Goal: Task Accomplishment & Management: Manage account settings

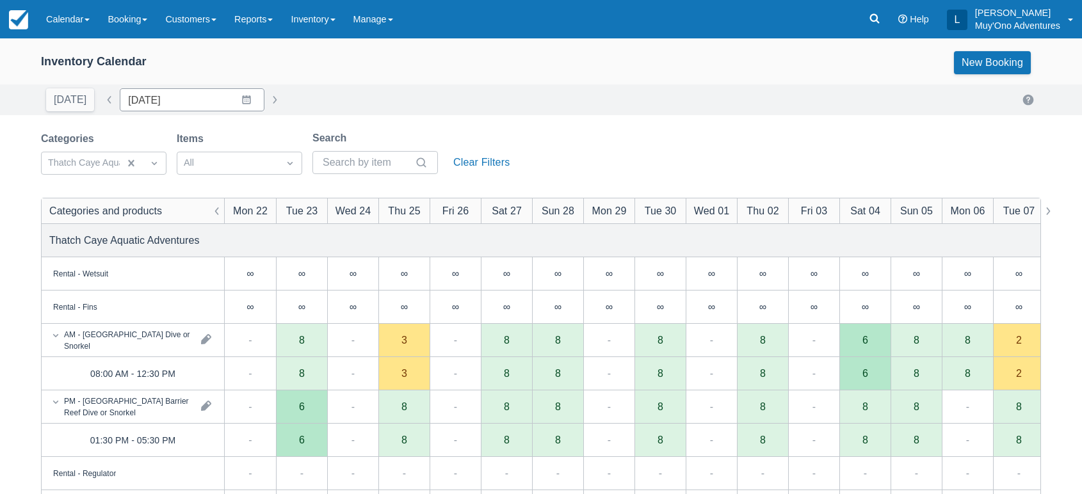
scroll to position [24, 0]
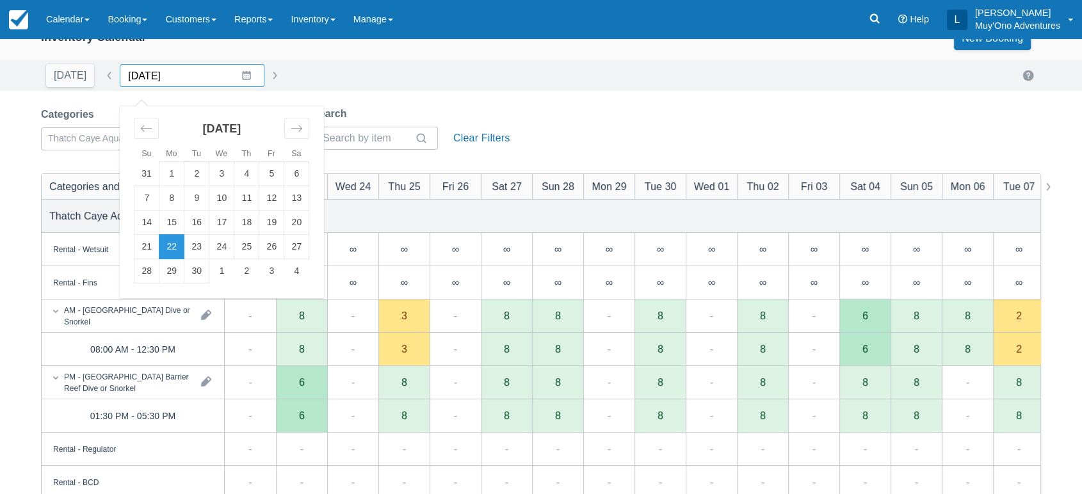
click at [237, 68] on input "09/22/25" at bounding box center [192, 75] width 145 height 23
click at [292, 125] on icon "Move forward to switch to the next month." at bounding box center [297, 128] width 12 height 12
click at [211, 270] on td "31" at bounding box center [221, 271] width 25 height 24
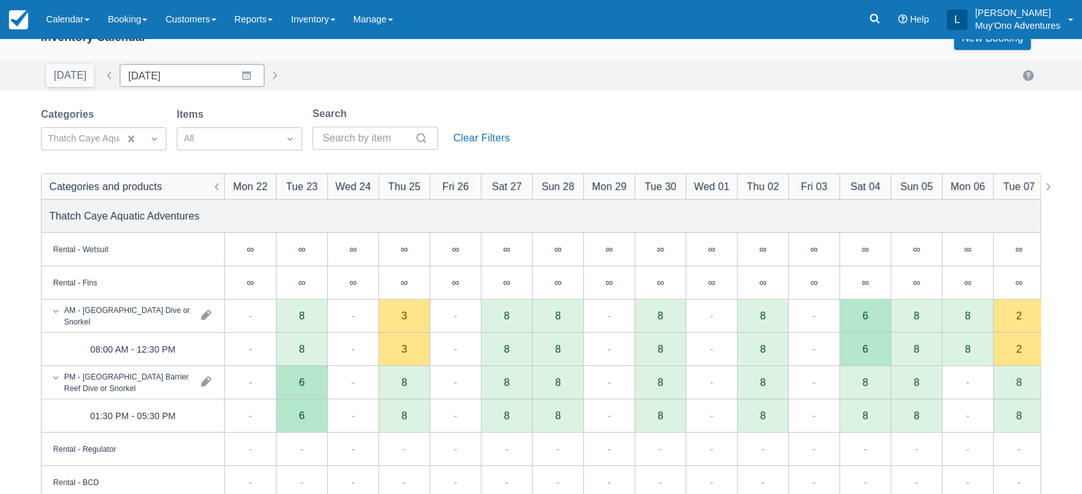
type input "[DATE]"
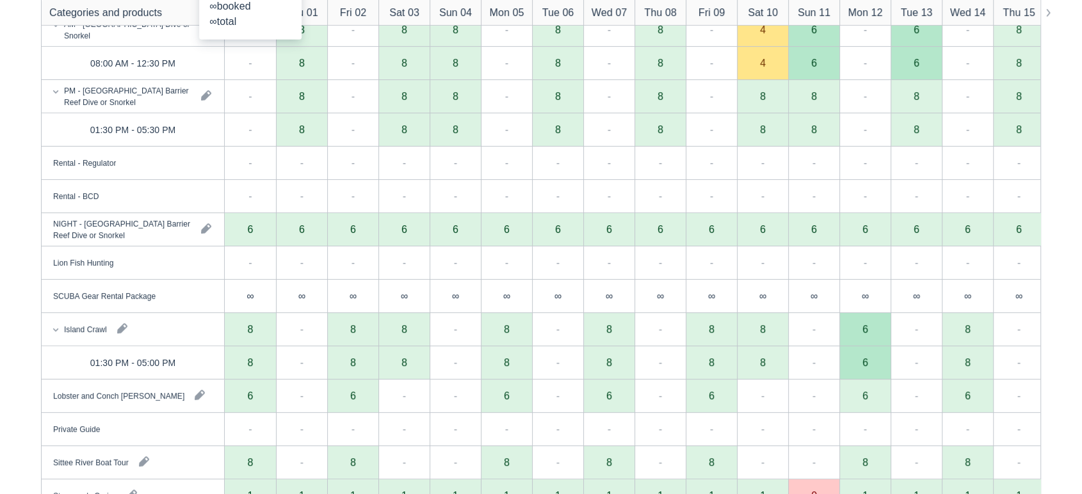
scroll to position [332, 0]
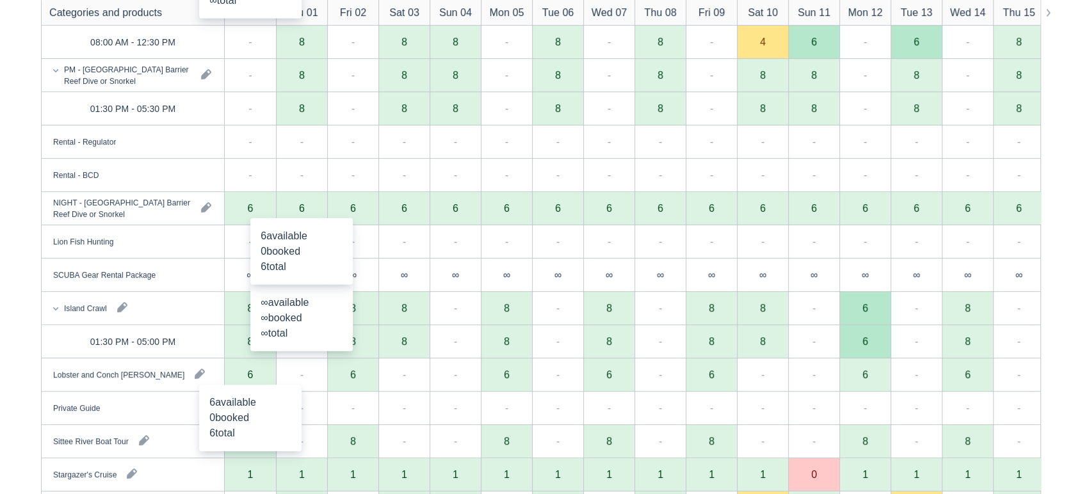
click at [257, 380] on div "6" at bounding box center [250, 374] width 51 height 33
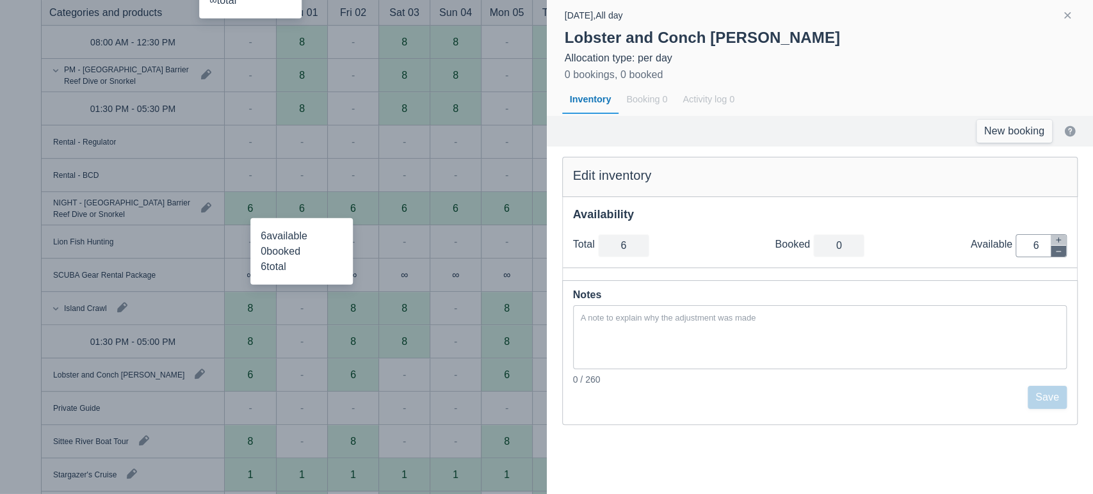
click at [1056, 252] on icon "button" at bounding box center [1058, 252] width 8 height 8
type input "5"
click at [1056, 252] on icon "button" at bounding box center [1058, 252] width 8 height 8
type input "4"
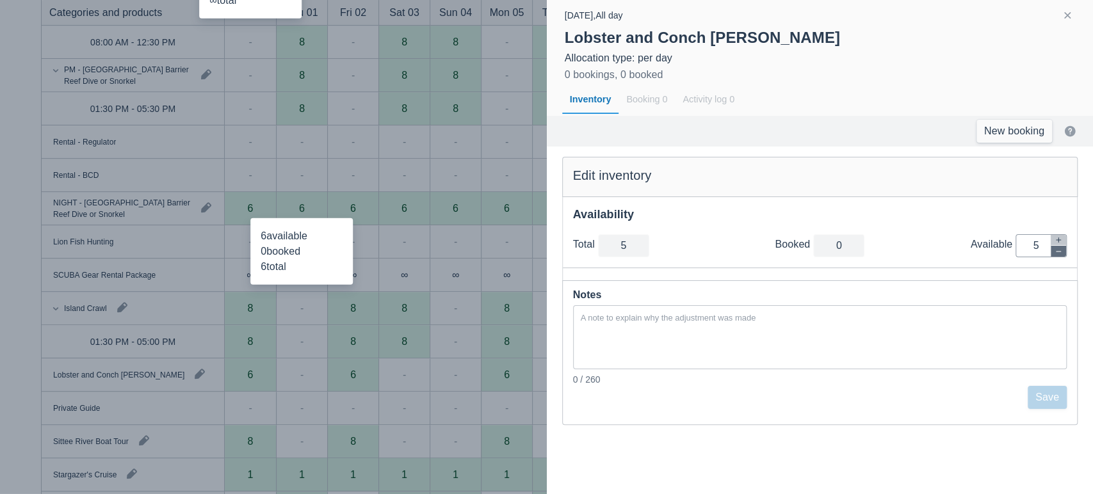
type input "4"
click at [1056, 252] on icon "button" at bounding box center [1058, 252] width 8 height 8
type input "3"
click at [1056, 252] on icon "button" at bounding box center [1058, 252] width 8 height 8
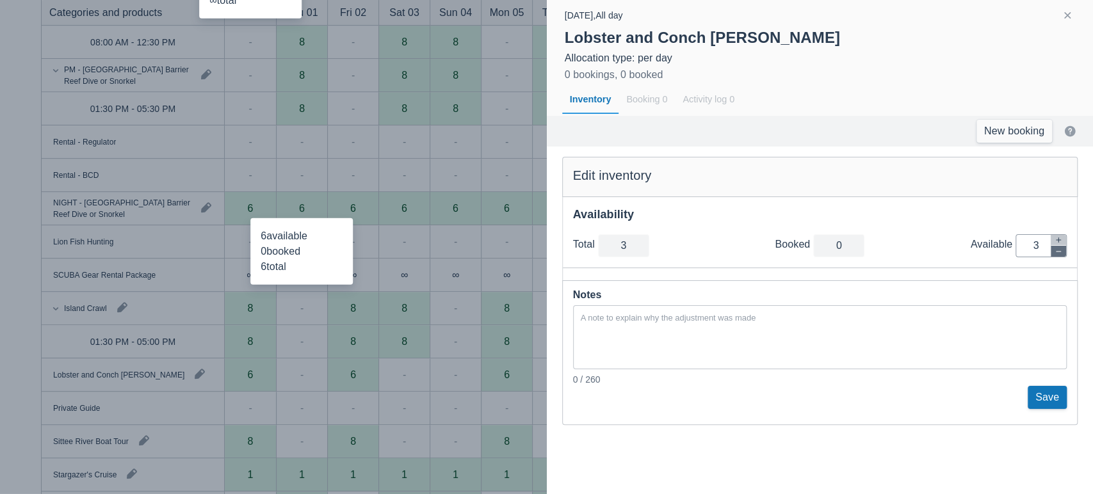
type input "2"
click at [1056, 252] on icon "button" at bounding box center [1058, 252] width 8 height 8
type input "1"
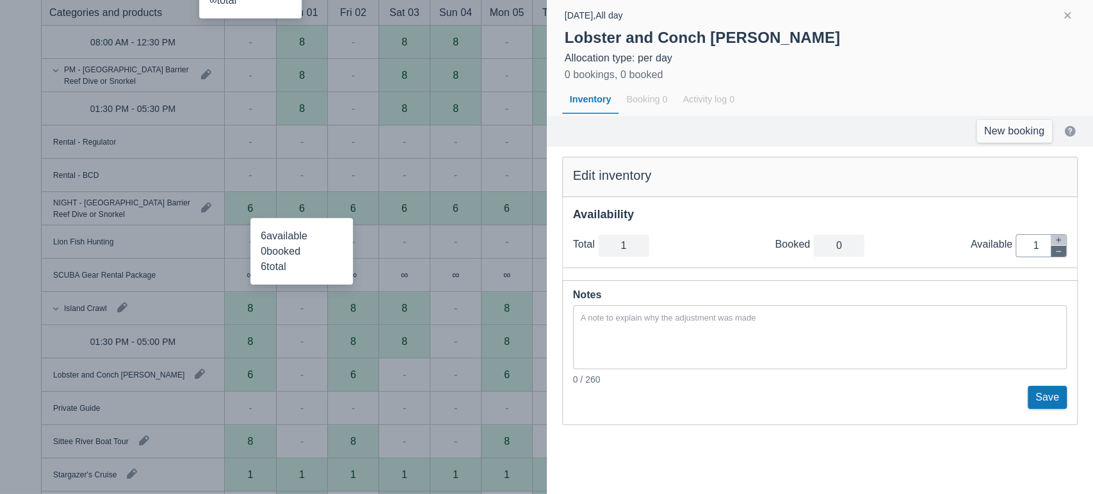
click at [1056, 252] on icon "button" at bounding box center [1058, 252] width 8 height 8
type input "0"
click at [1040, 388] on button "Save" at bounding box center [1046, 397] width 39 height 23
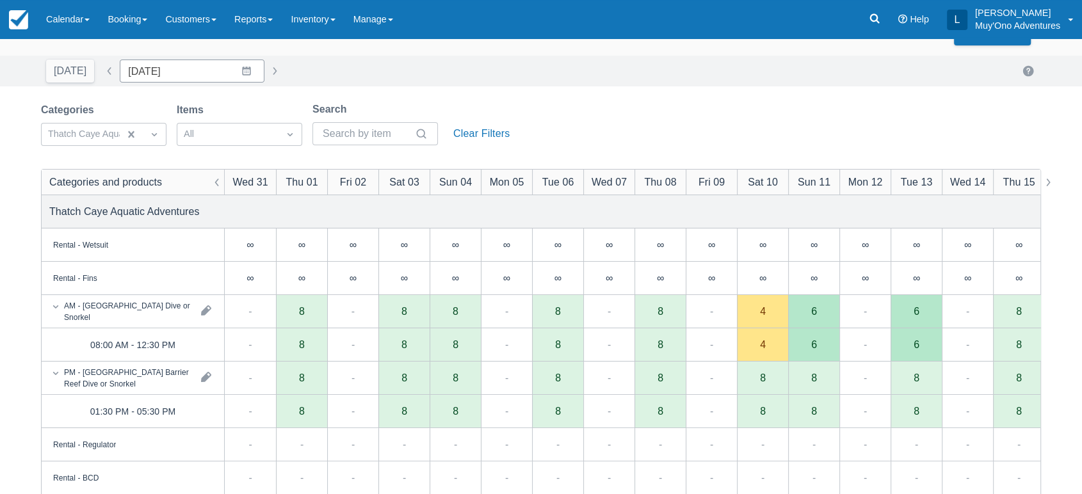
scroll to position [28, 0]
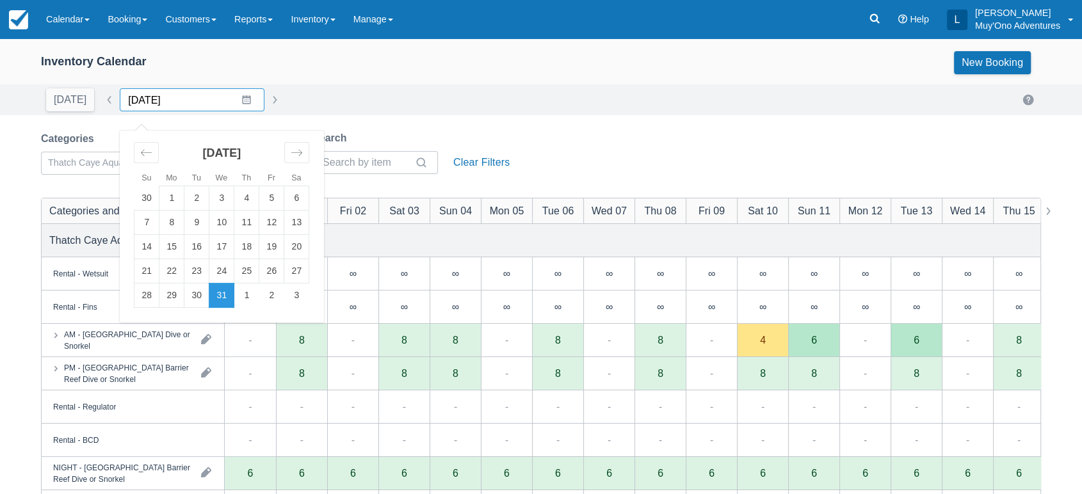
click at [245, 100] on input "12/31/25" at bounding box center [192, 99] width 145 height 23
click at [213, 294] on td "31" at bounding box center [221, 296] width 25 height 24
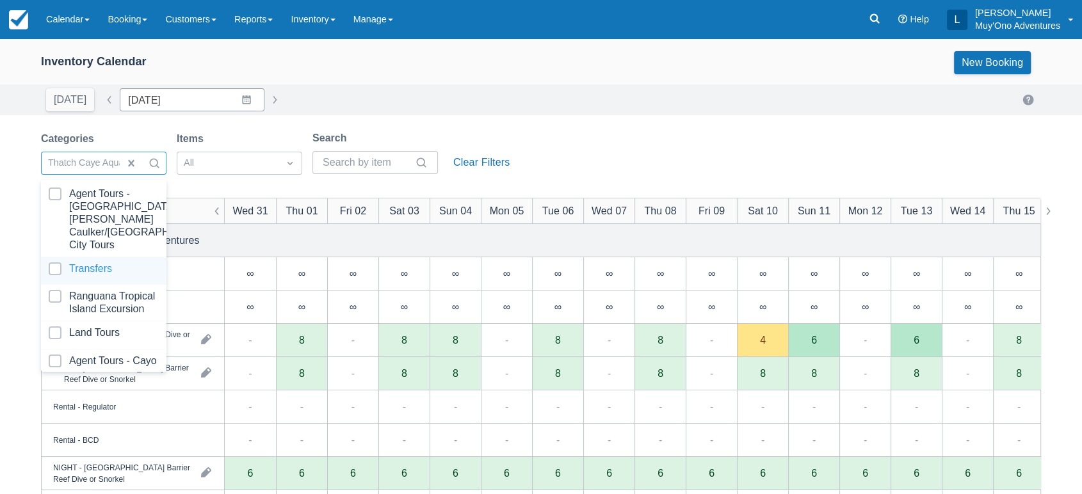
scroll to position [127, 0]
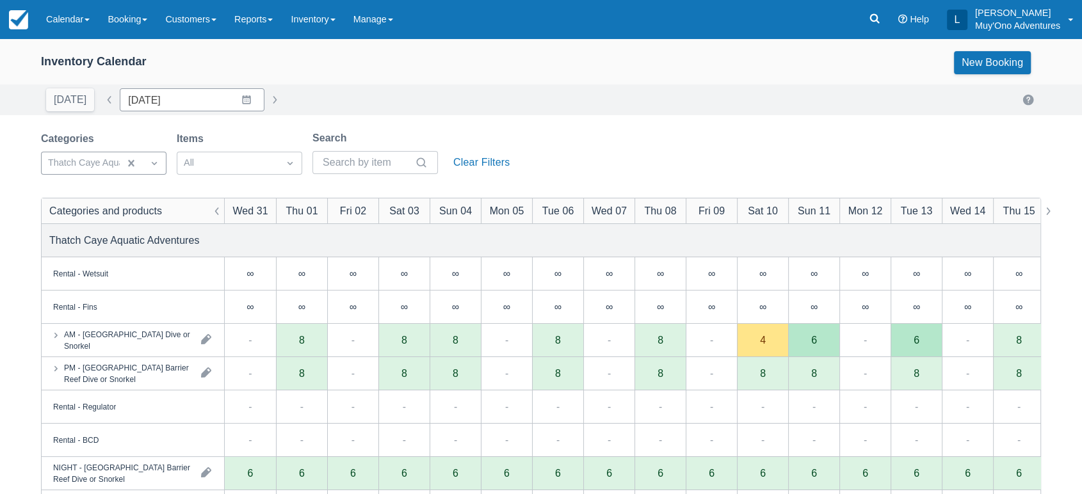
click at [396, 122] on div "Inventory Calendar New Booking Today Date 12/31/25 Navigate forward to interact…" at bounding box center [541, 410] width 1082 height 744
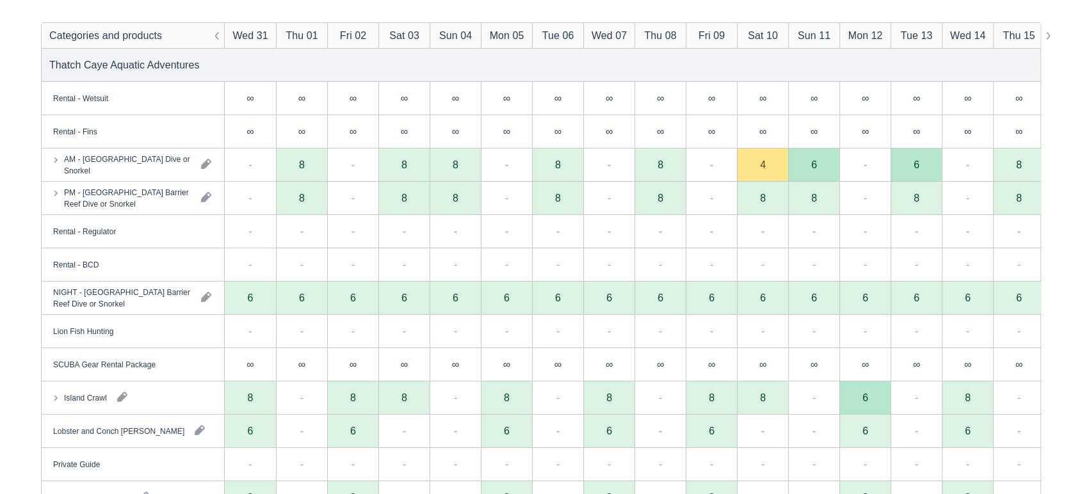
scroll to position [287, 0]
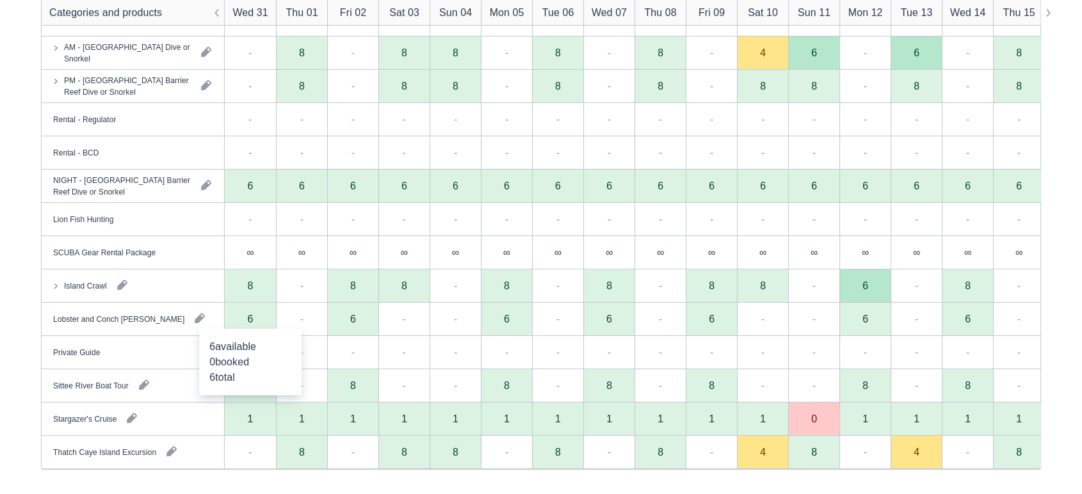
click at [241, 321] on div "6" at bounding box center [250, 319] width 51 height 33
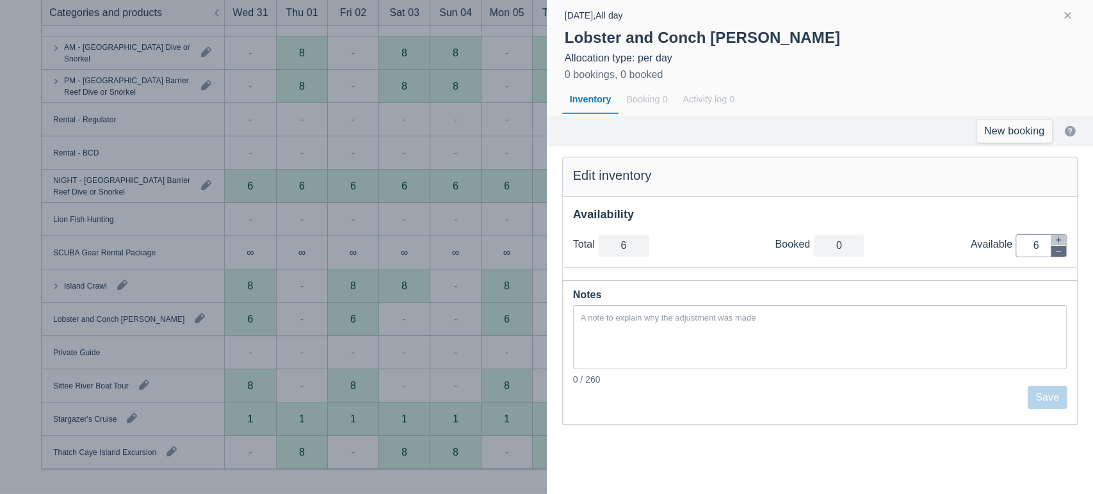
click at [1060, 249] on icon "button" at bounding box center [1058, 252] width 8 height 8
type input "5"
click at [1060, 249] on icon "button" at bounding box center [1058, 252] width 8 height 8
type input "4"
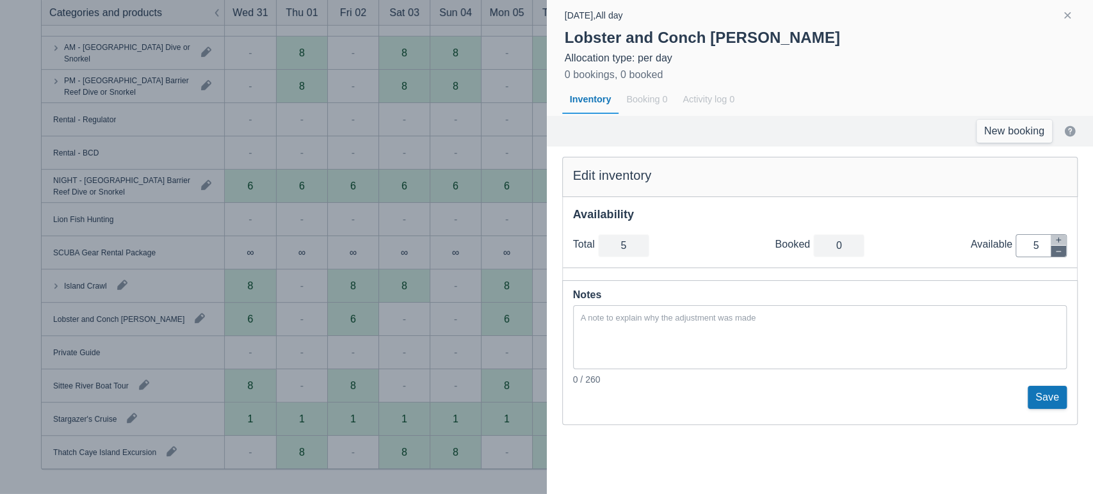
type input "4"
click at [1060, 249] on icon "button" at bounding box center [1058, 252] width 8 height 8
type input "3"
click at [1060, 249] on icon "button" at bounding box center [1058, 252] width 8 height 8
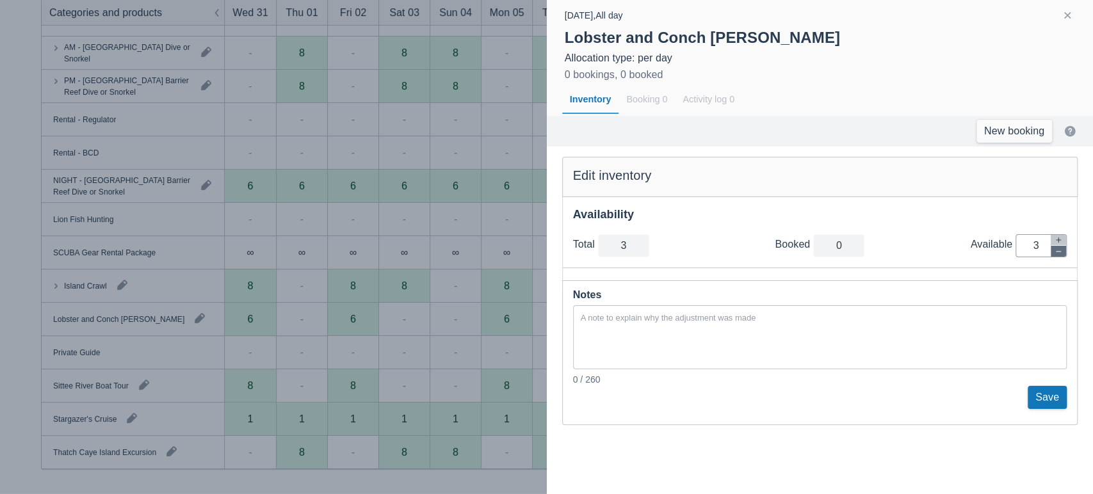
type input "2"
click at [1060, 249] on icon "button" at bounding box center [1058, 252] width 8 height 8
type input "1"
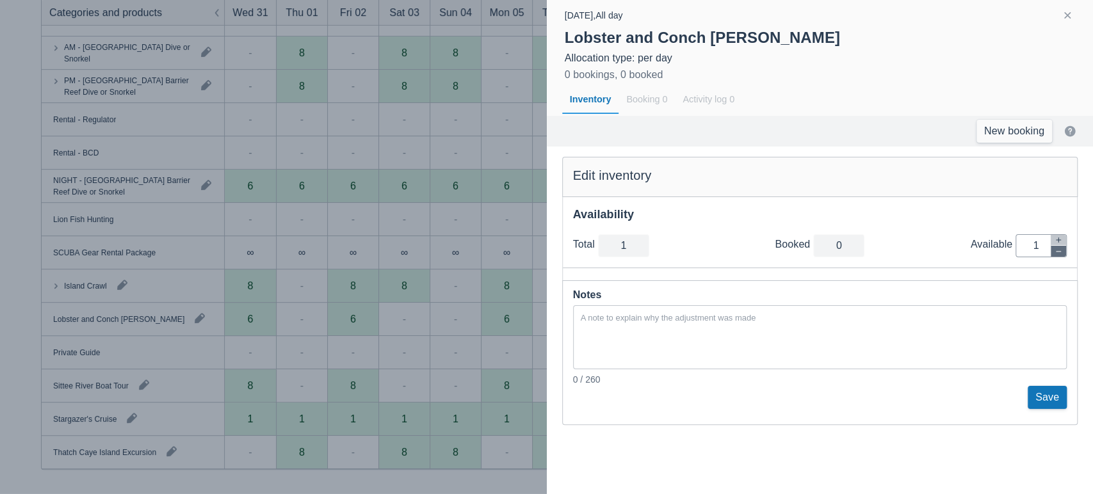
click at [1060, 249] on icon "button" at bounding box center [1058, 252] width 8 height 8
type input "0"
click at [1034, 393] on button "Save" at bounding box center [1046, 397] width 39 height 23
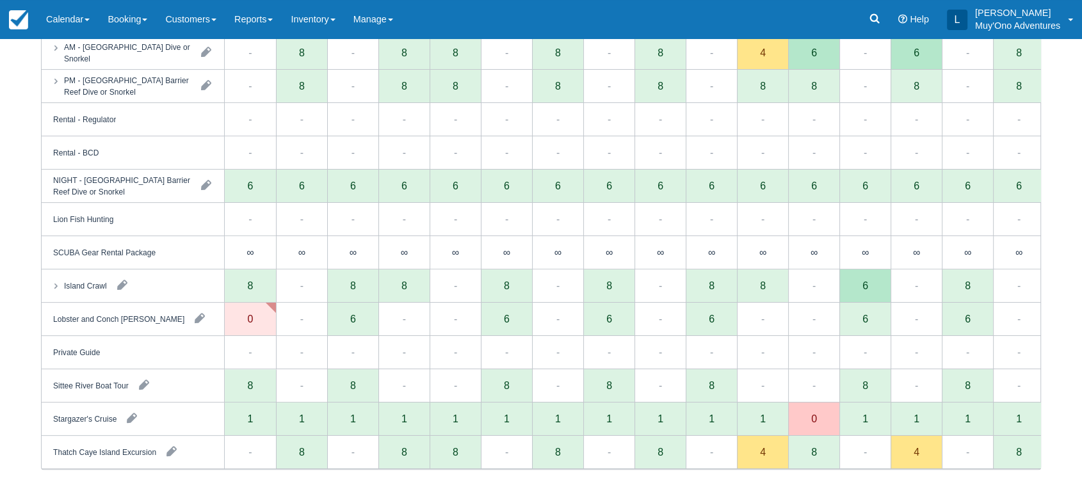
scroll to position [0, 0]
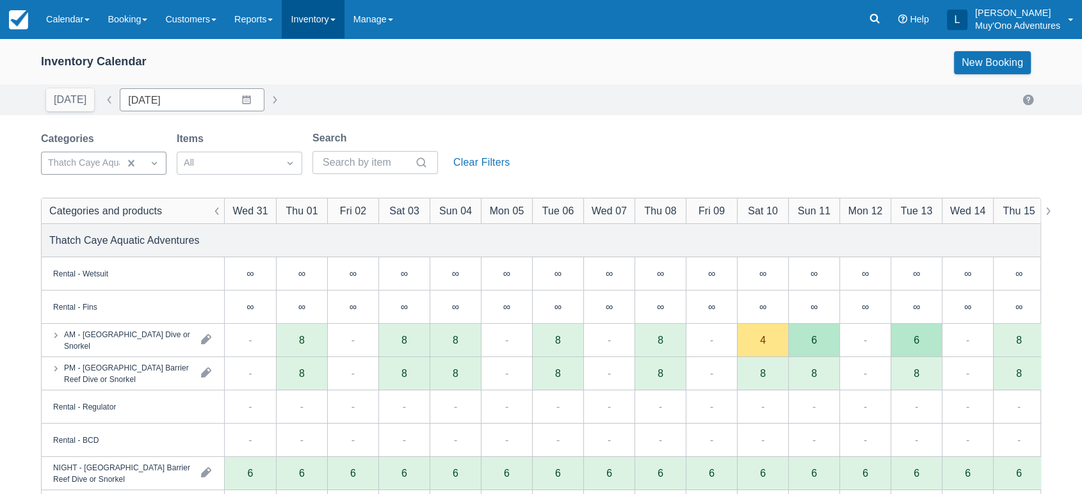
click at [337, 27] on link "Inventory" at bounding box center [313, 19] width 62 height 38
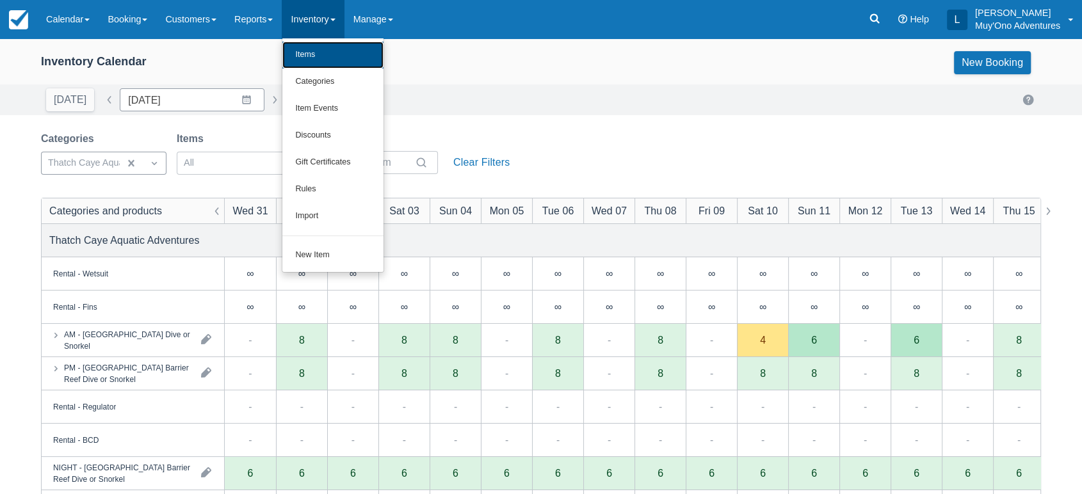
click at [364, 60] on link "Items" at bounding box center [332, 55] width 101 height 27
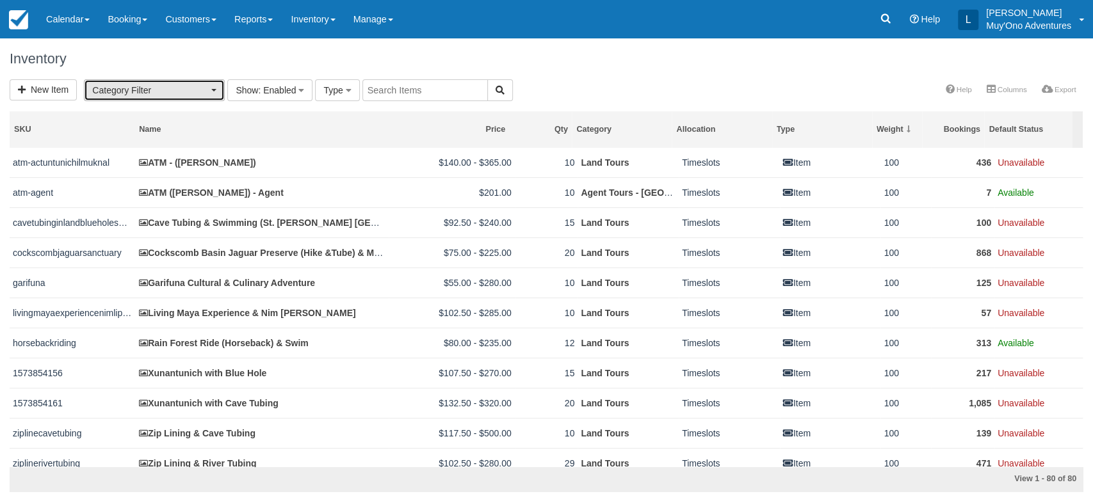
click at [218, 89] on button "Category Filter" at bounding box center [154, 90] width 141 height 22
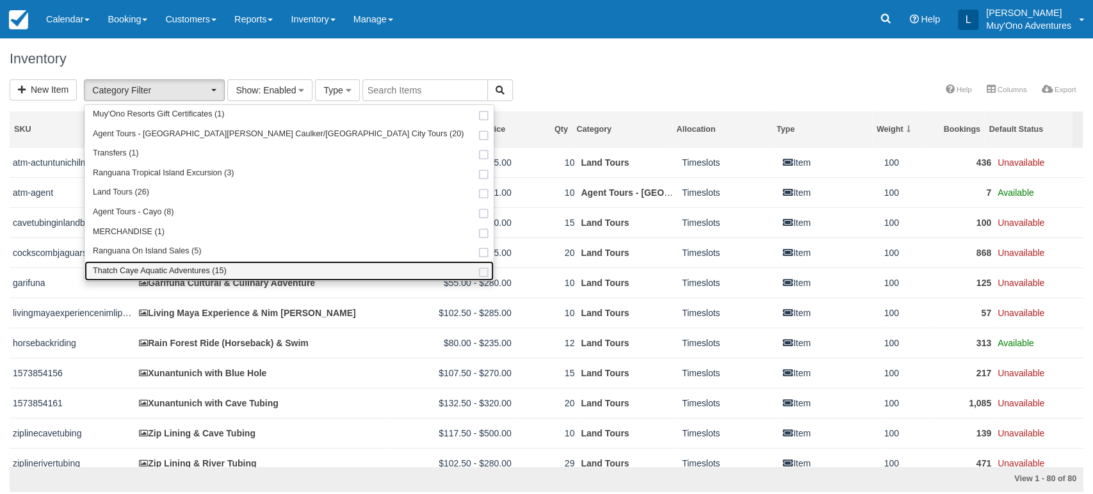
click at [182, 271] on span "Thatch Caye Aquatic Adventures (15)" at bounding box center [160, 272] width 134 height 12
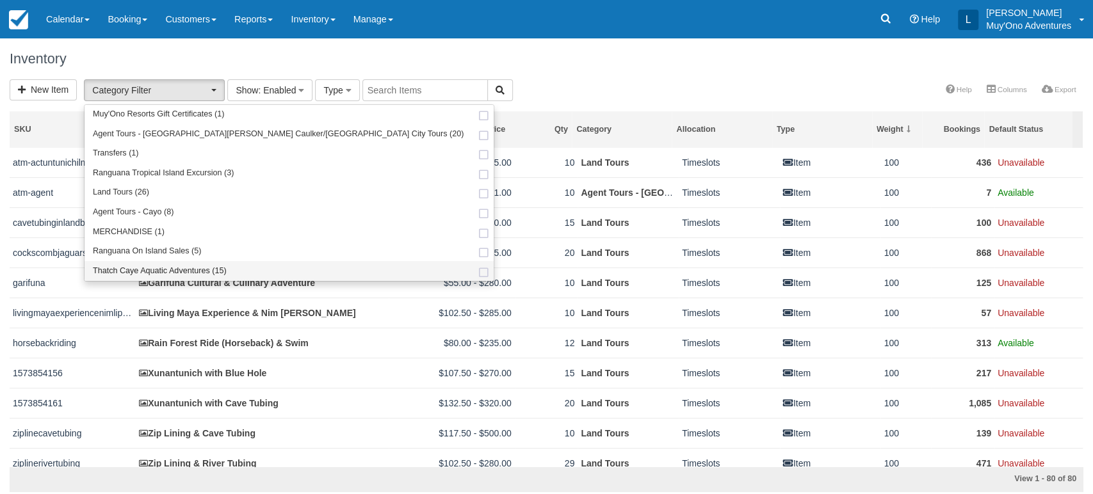
select select "64"
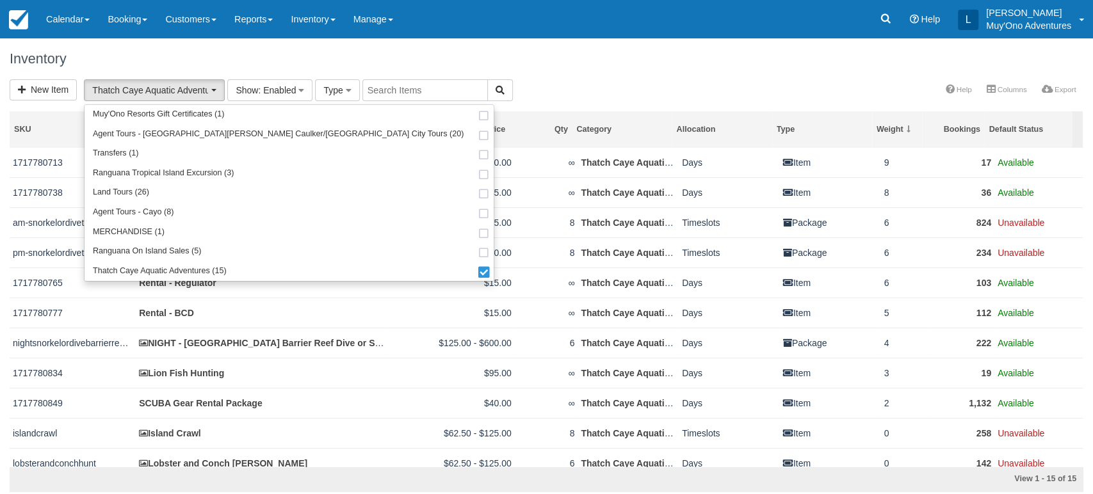
click at [599, 76] on div "Inventory" at bounding box center [546, 58] width 1093 height 41
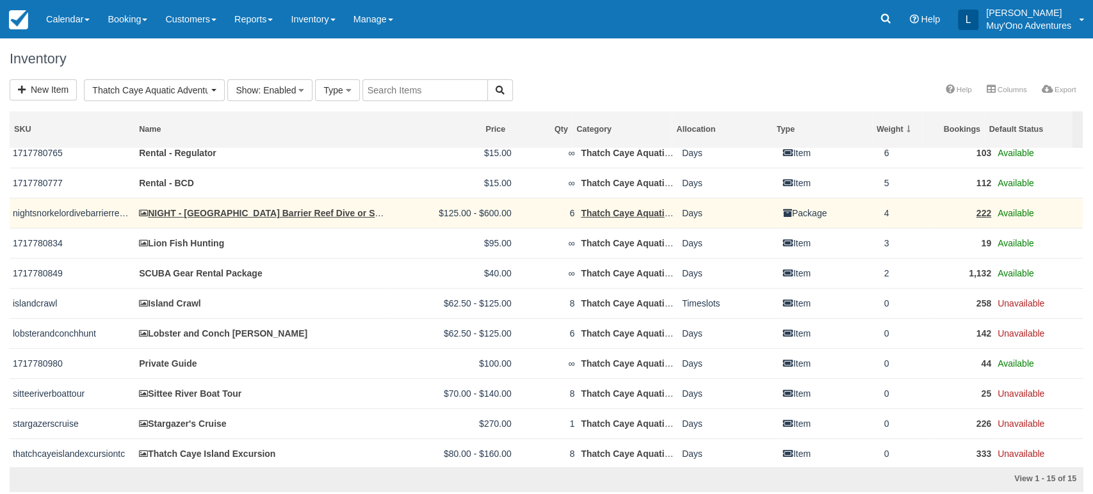
scroll to position [0, 0]
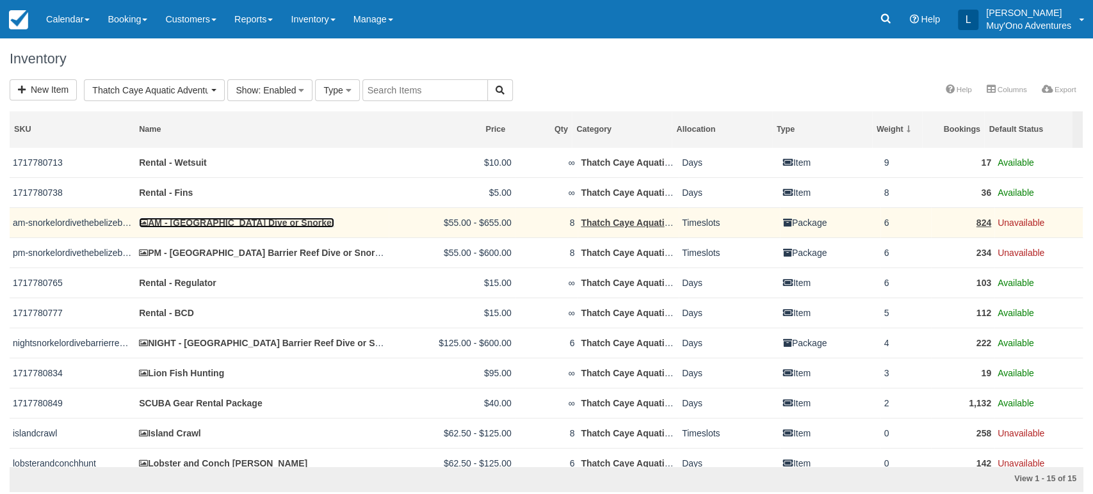
click at [205, 226] on link "AM - [GEOGRAPHIC_DATA] Dive or Snorkel" at bounding box center [236, 223] width 195 height 10
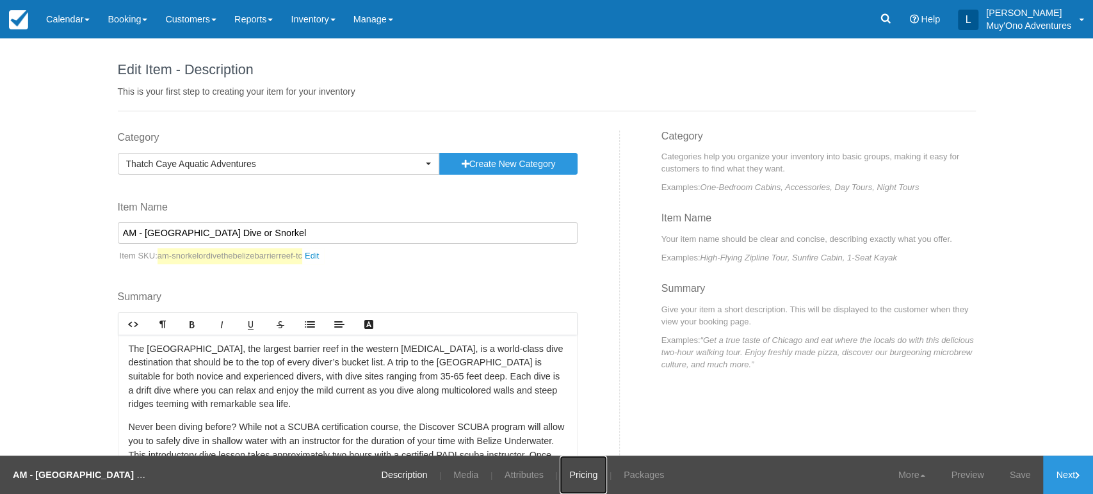
click at [583, 472] on link "Pricing" at bounding box center [582, 475] width 47 height 38
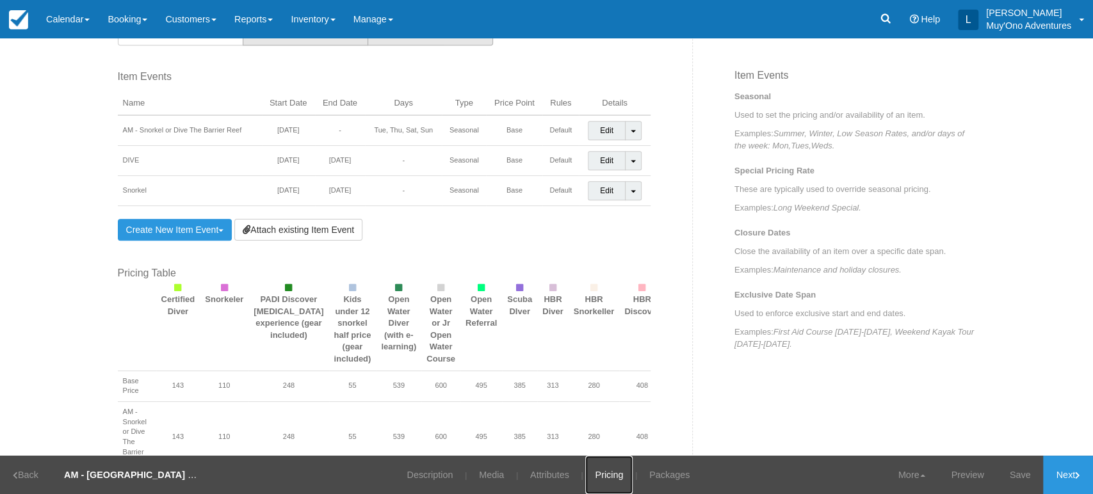
scroll to position [881, 0]
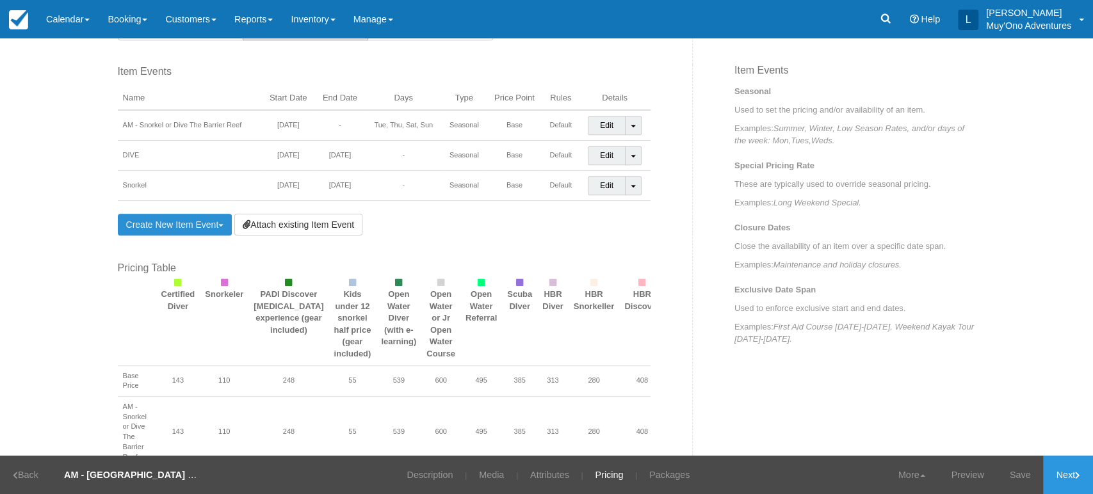
click at [225, 224] on link "Create New Item Event Toggle Dropdown" at bounding box center [175, 225] width 115 height 22
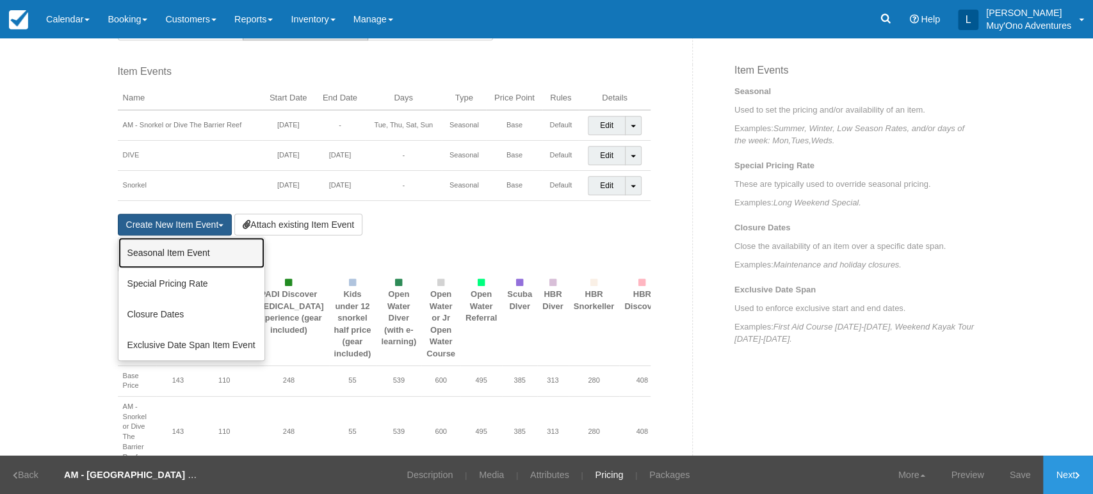
click at [204, 250] on link "Seasonal Item Event" at bounding box center [191, 252] width 146 height 31
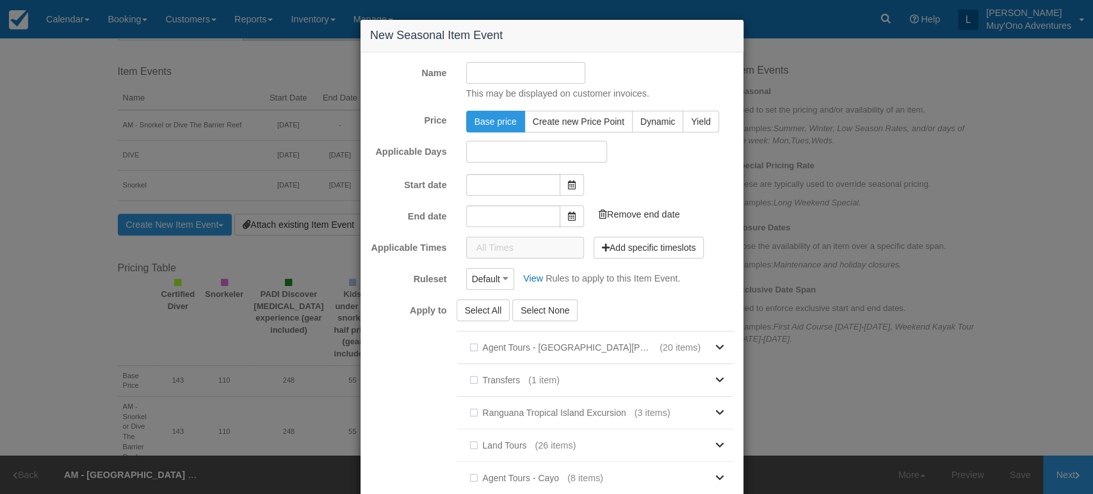
type input "[DATE]"
click at [524, 72] on input "Name" at bounding box center [526, 73] width 120 height 22
type input "DIVE"
click at [575, 183] on span at bounding box center [571, 183] width 24 height 22
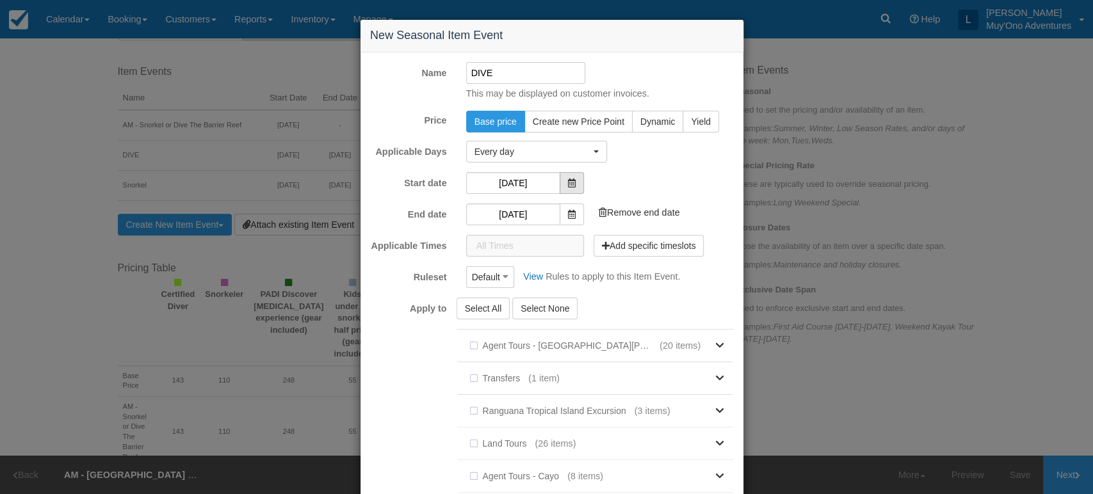
click at [569, 185] on icon at bounding box center [572, 183] width 8 height 9
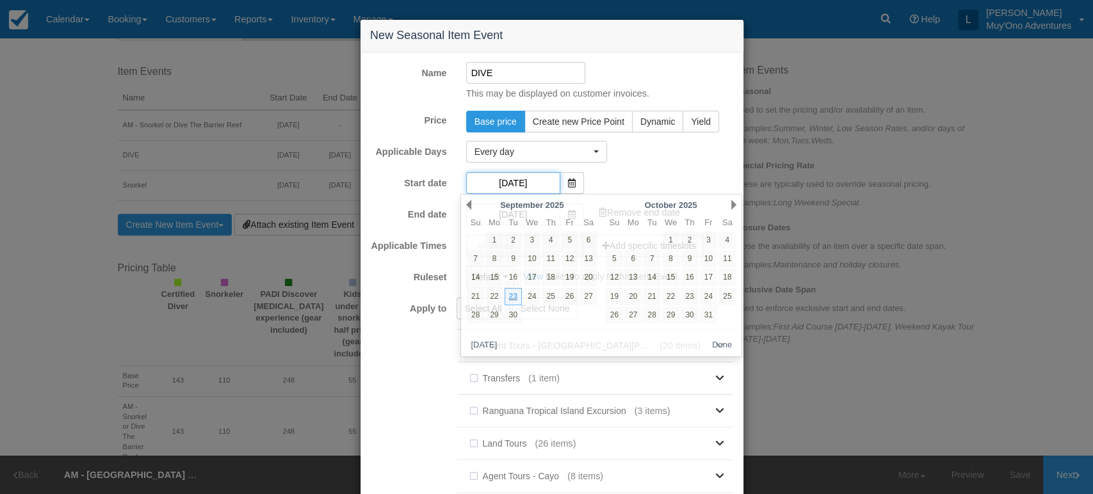
click at [543, 184] on input "[DATE]" at bounding box center [513, 183] width 94 height 22
click at [733, 204] on link "Next" at bounding box center [733, 205] width 5 height 10
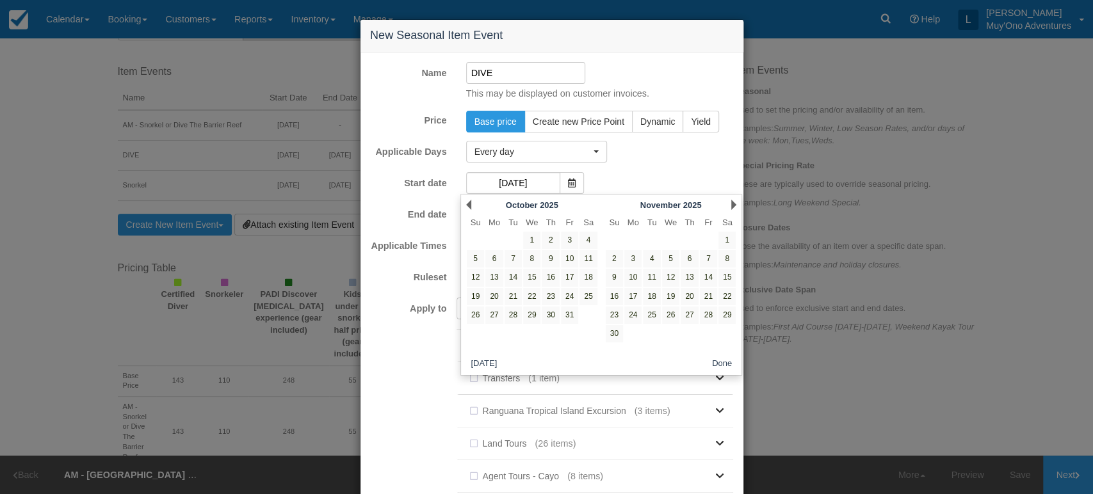
click at [733, 204] on link "Next" at bounding box center [733, 205] width 5 height 10
click at [672, 312] on link "31" at bounding box center [670, 315] width 17 height 17
type input "12/31/25"
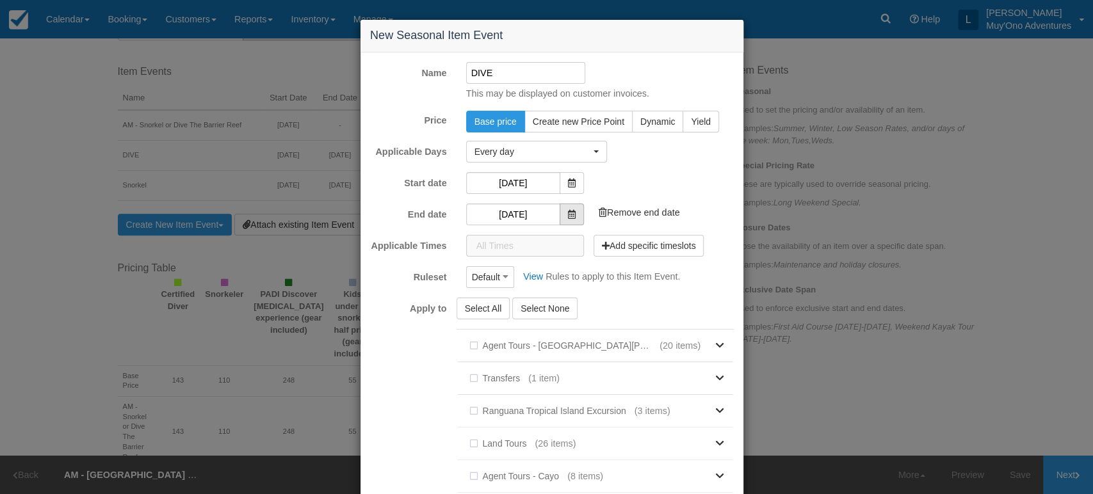
click at [559, 209] on span at bounding box center [571, 215] width 24 height 22
click at [568, 215] on icon at bounding box center [572, 214] width 8 height 9
click at [527, 214] on input "12/31/25" at bounding box center [513, 215] width 94 height 22
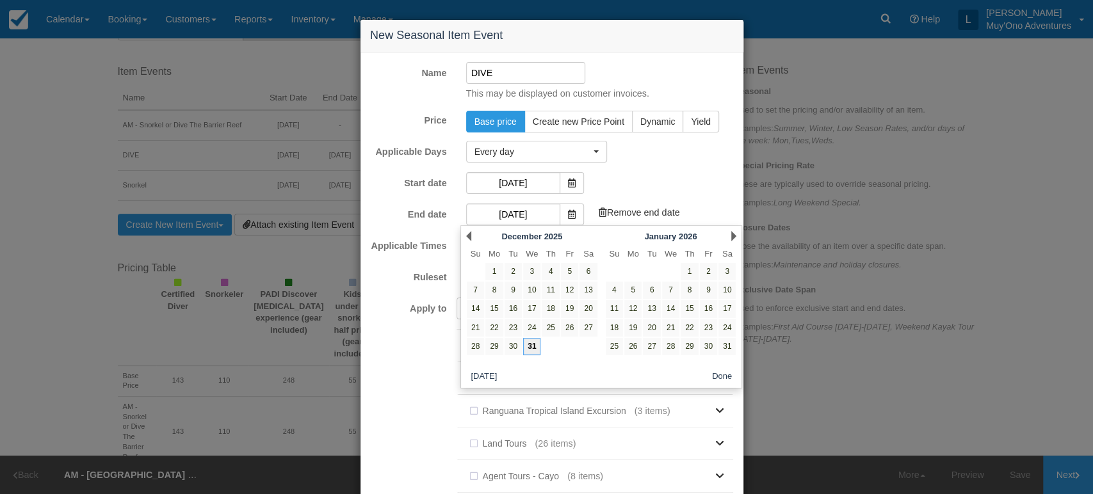
click at [528, 343] on link "31" at bounding box center [531, 346] width 17 height 17
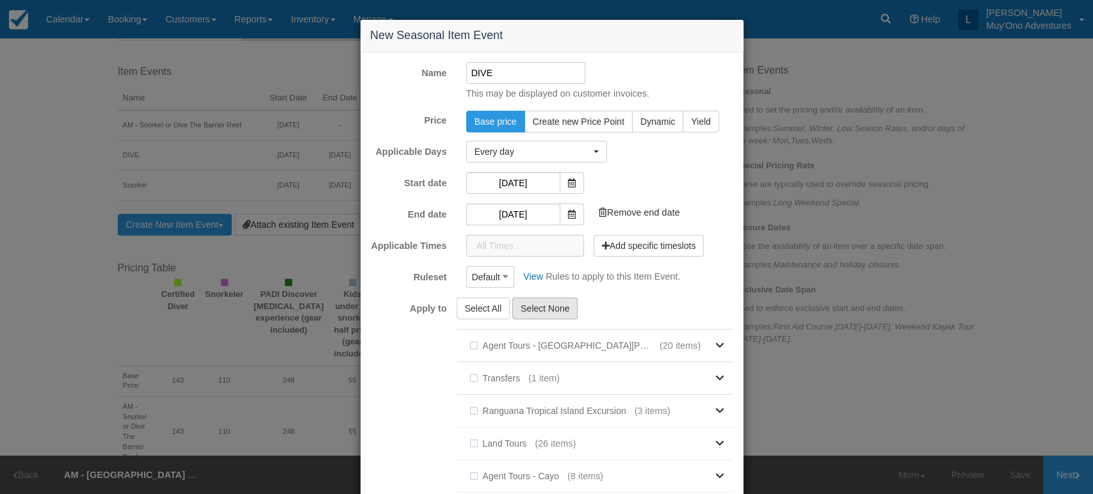
scroll to position [179, 0]
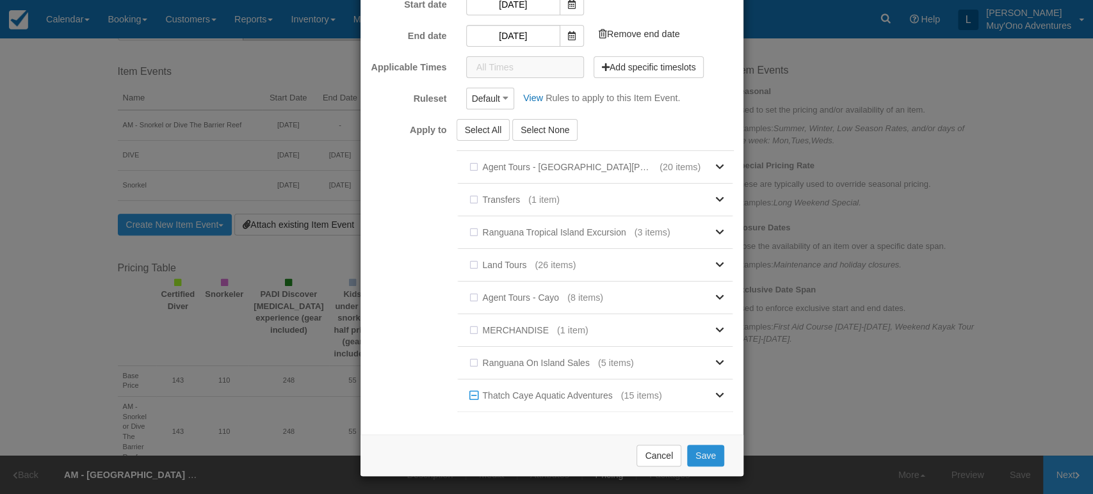
click at [693, 457] on button "Save" at bounding box center [705, 456] width 37 height 22
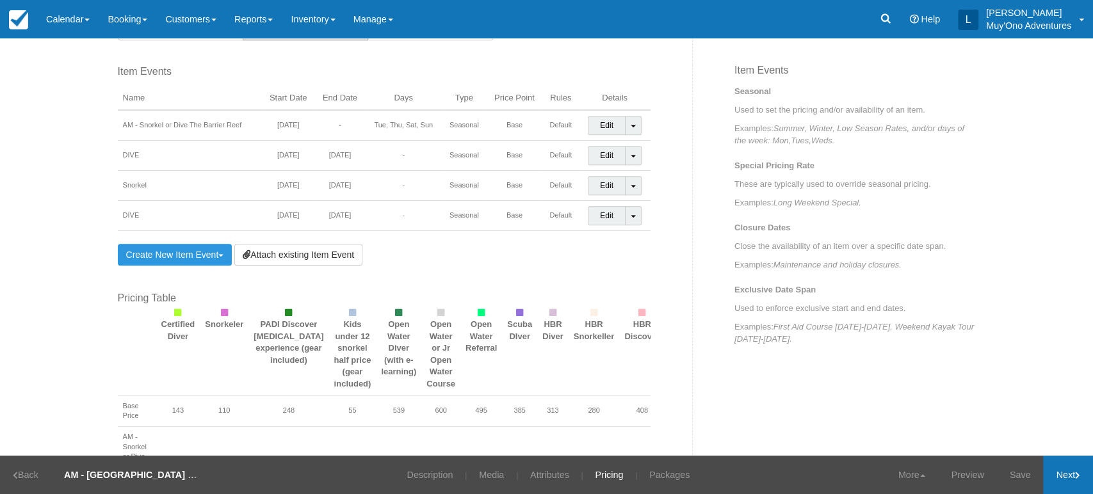
click at [1078, 482] on link "Next" at bounding box center [1068, 475] width 50 height 38
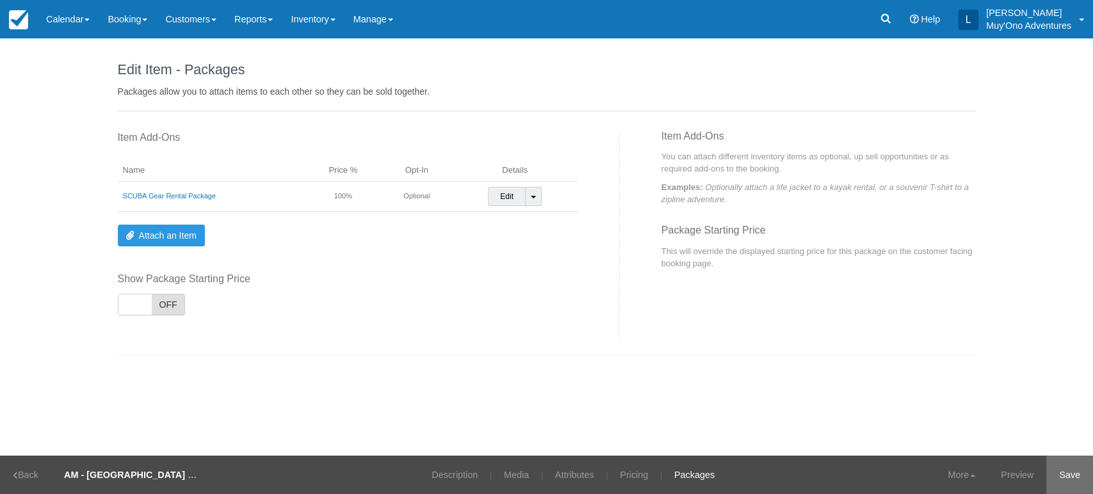
click at [1060, 471] on link "Save" at bounding box center [1069, 475] width 47 height 38
click at [87, 10] on link "Calendar" at bounding box center [67, 19] width 61 height 38
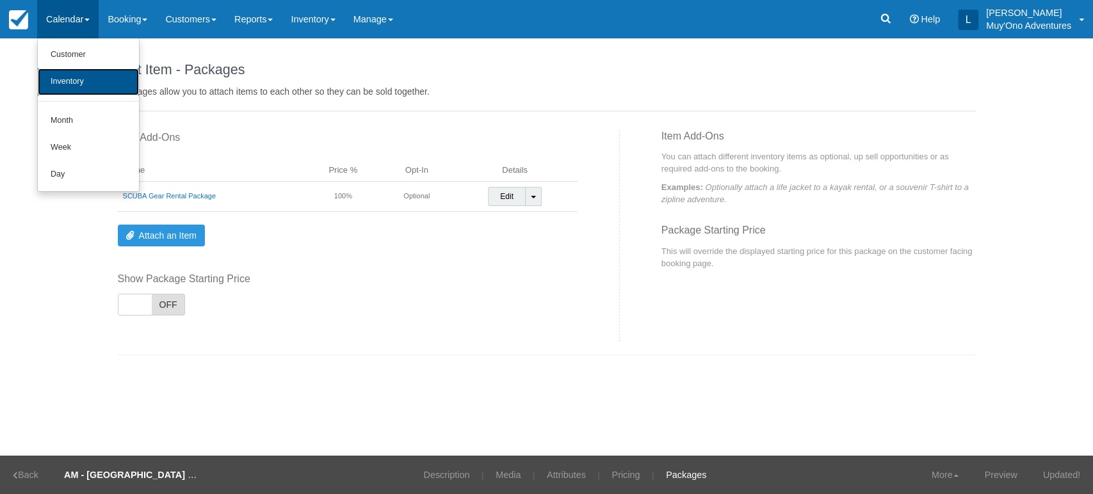
click at [82, 83] on link "Inventory" at bounding box center [88, 81] width 101 height 27
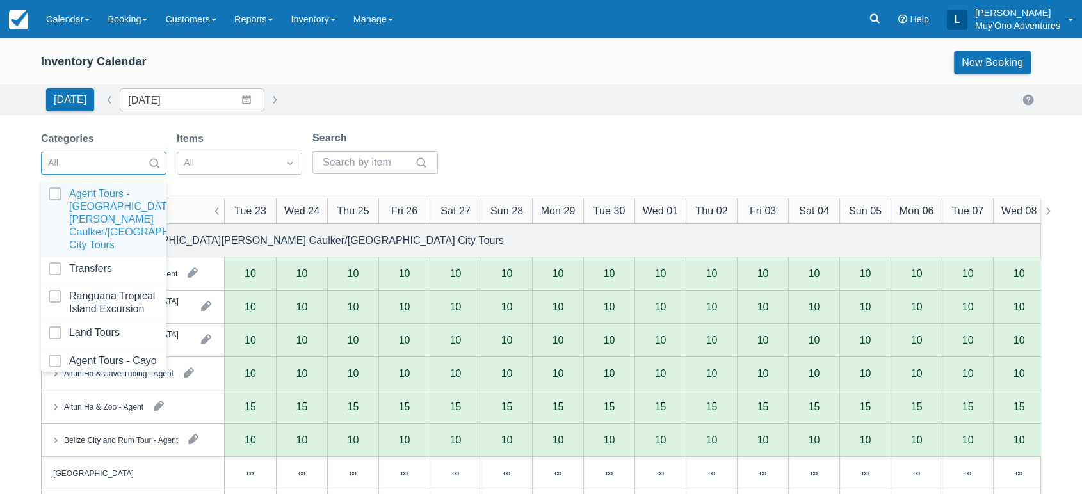
click at [147, 159] on div at bounding box center [154, 163] width 23 height 18
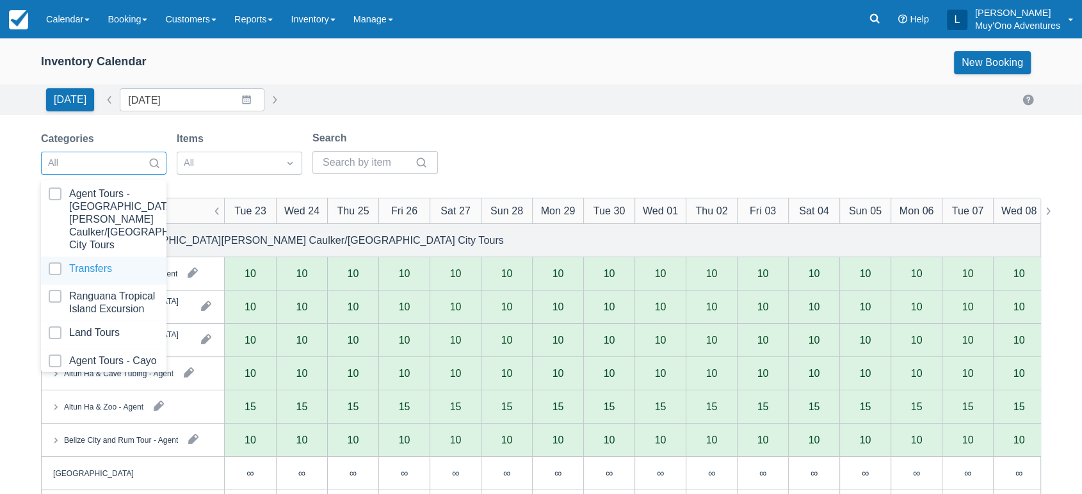
scroll to position [127, 0]
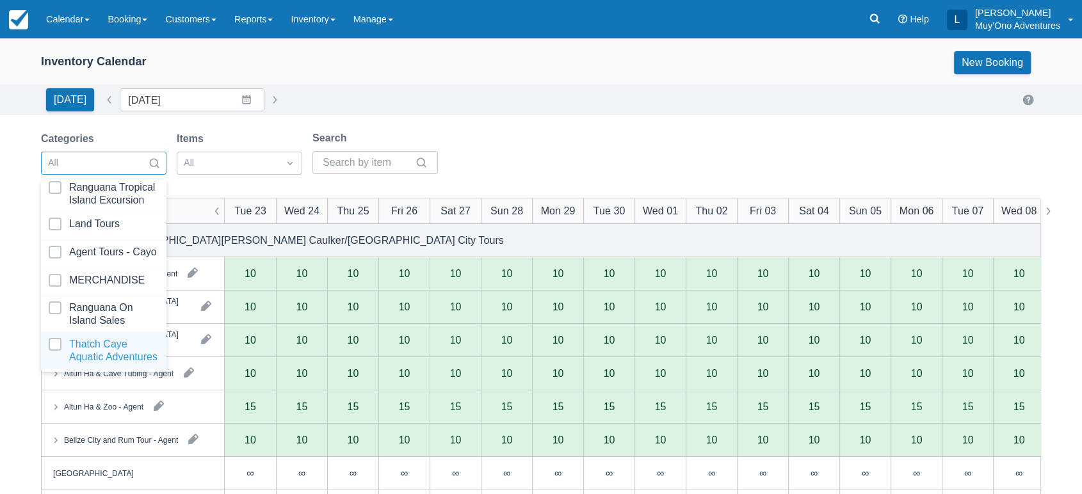
click at [54, 339] on div at bounding box center [104, 351] width 110 height 26
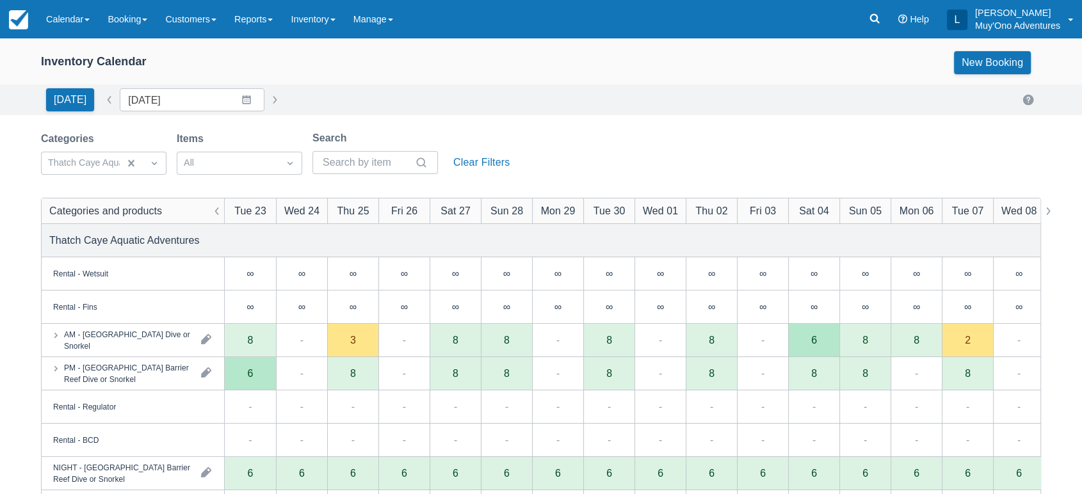
click at [451, 102] on div "[DATE] Date [DATE] Navigate forward to interact with the calendar and select a …" at bounding box center [541, 99] width 1000 height 23
